Goal: Task Accomplishment & Management: Manage account settings

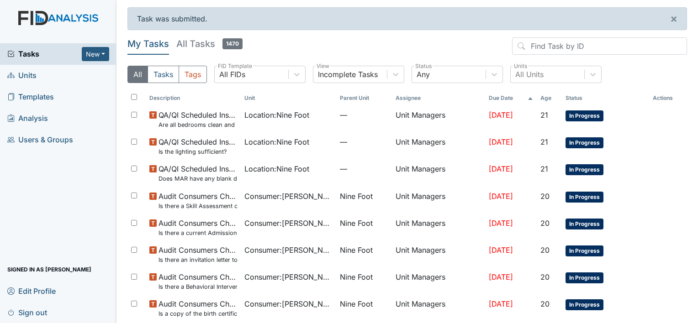
scroll to position [232, 0]
